Goal: Find contact information: Find contact information

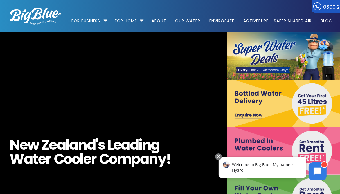
click at [333, 9] on link "0800 244 258" at bounding box center [337, 6] width 51 height 13
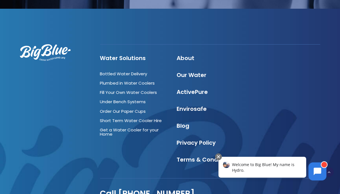
scroll to position [1656, 0]
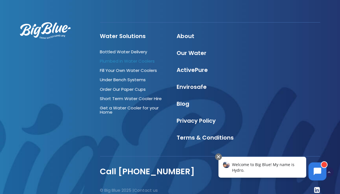
click at [134, 58] on link "Plumbed in Water Coolers" at bounding box center [127, 61] width 55 height 6
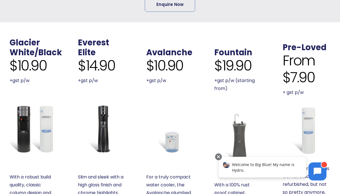
scroll to position [169, 0]
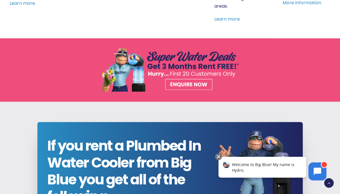
drag, startPoint x: 342, startPoint y: 16, endPoint x: 344, endPoint y: 36, distance: 19.5
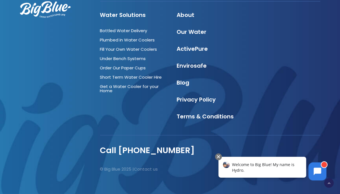
scroll to position [1248, 0]
